Goal: Obtain resource: Obtain resource

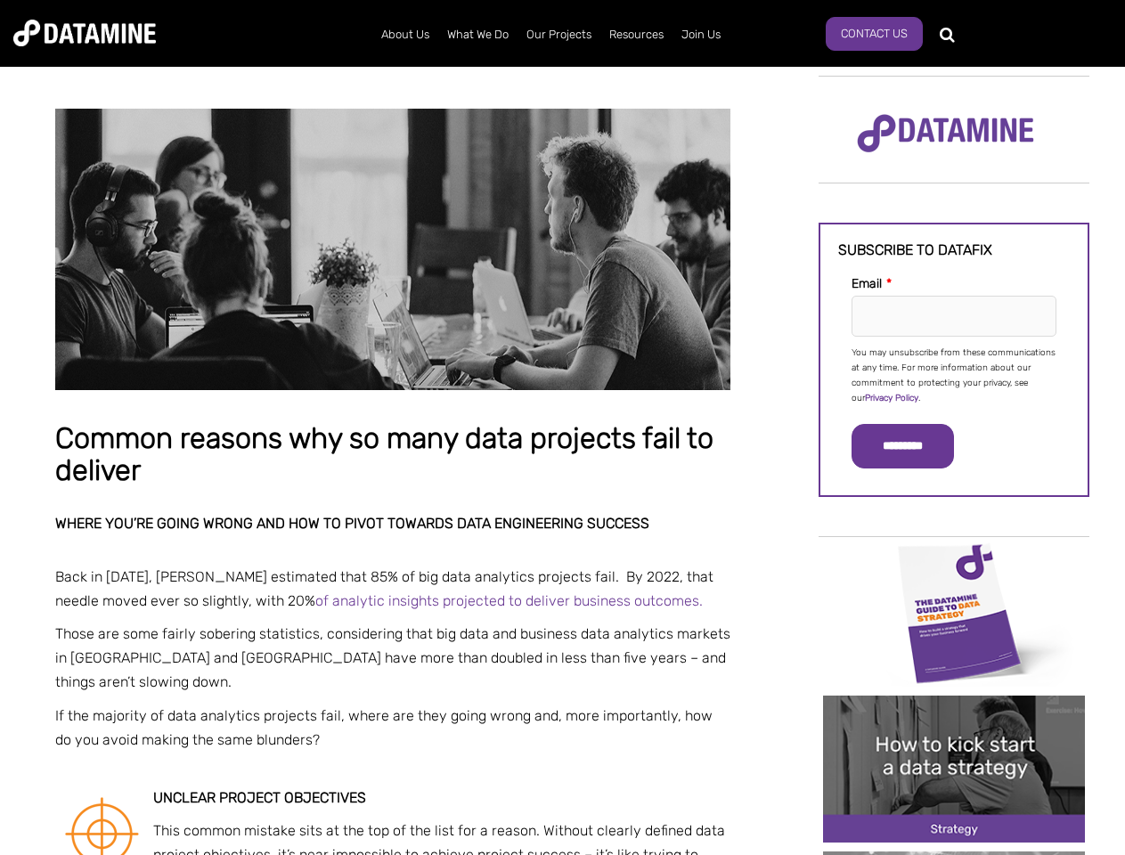
click at [954, 374] on p "You may unsubscribe from these communications at any time. For more information…" at bounding box center [954, 376] width 205 height 61
click at [913, 446] on input "*********" at bounding box center [903, 446] width 102 height 45
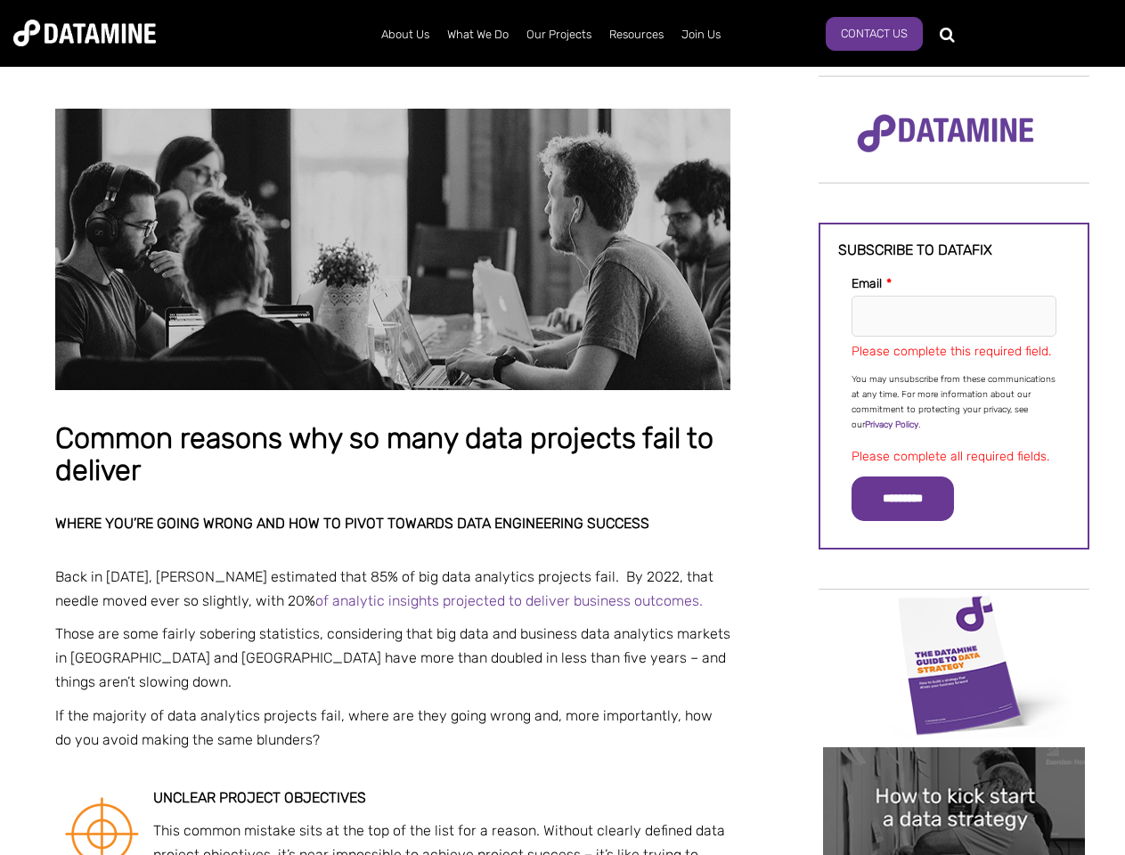
click at [954, 612] on img "Image grid with {{ image_count }} images." at bounding box center [954, 665] width 262 height 147
click at [954, 612] on div "✕" at bounding box center [562, 427] width 1125 height 855
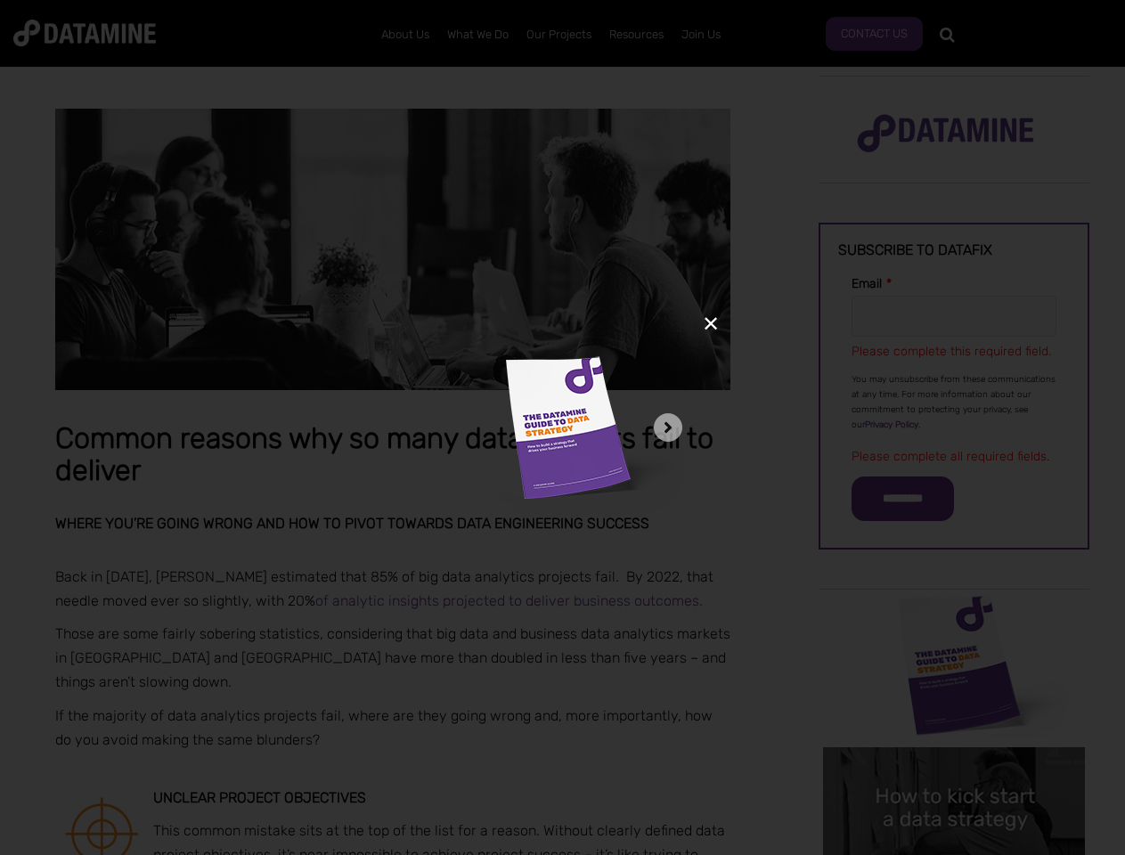
click at [954, 769] on div "✕" at bounding box center [562, 427] width 1125 height 855
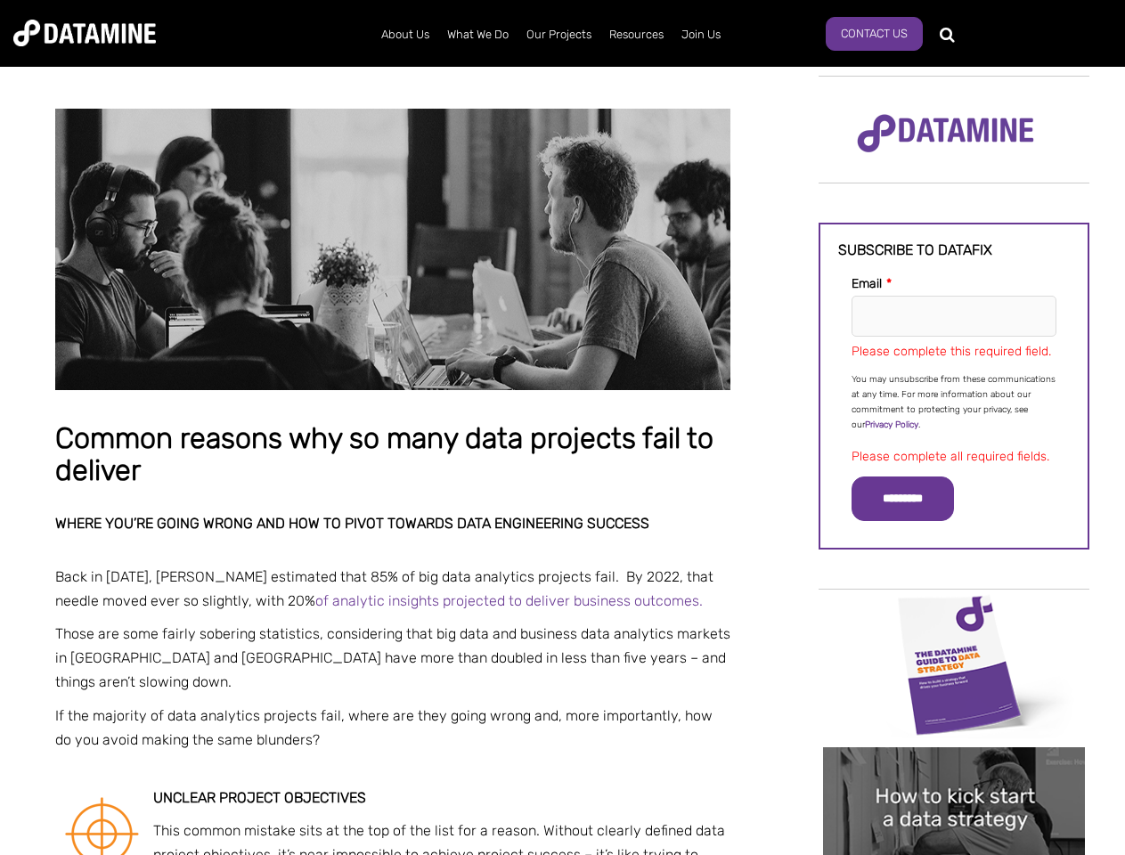
click at [954, 769] on img "Image grid with {{ image_count }} images." at bounding box center [954, 820] width 262 height 147
click at [954, 854] on div "✕" at bounding box center [562, 427] width 1125 height 855
